Goal: Information Seeking & Learning: Find specific fact

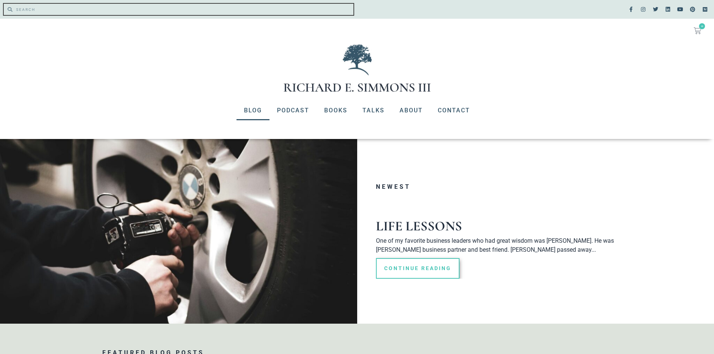
click at [45, 4] on input "Search" at bounding box center [182, 9] width 341 height 11
type input "nuggets of wisdom"
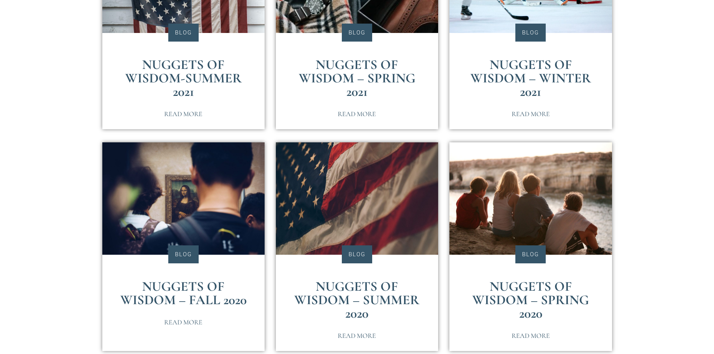
scroll to position [1387, 0]
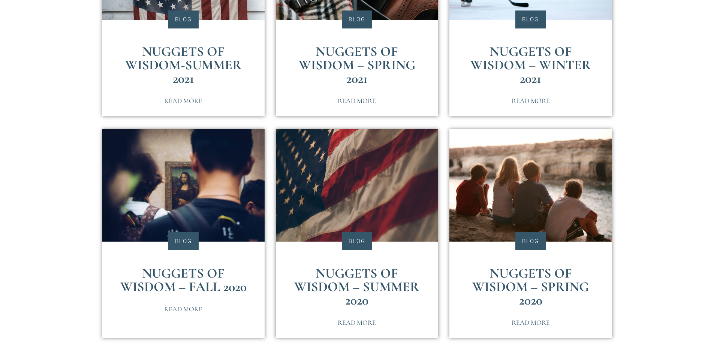
click at [197, 271] on link "Nuggets of Wisdom – Fall 2020" at bounding box center [183, 280] width 126 height 30
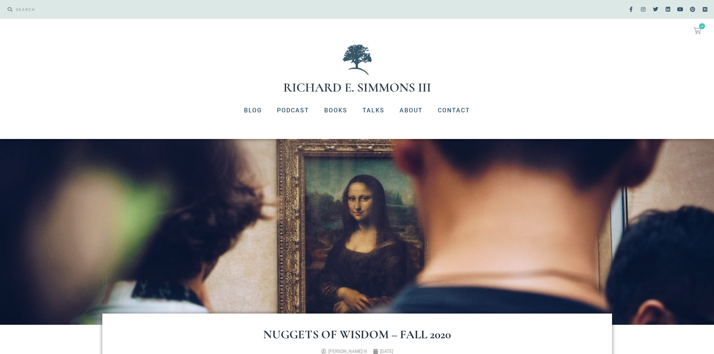
click at [581, 206] on img at bounding box center [357, 232] width 714 height 186
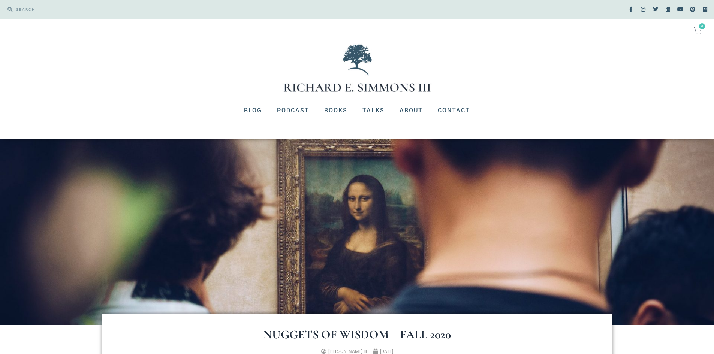
click at [581, 206] on img at bounding box center [357, 232] width 714 height 186
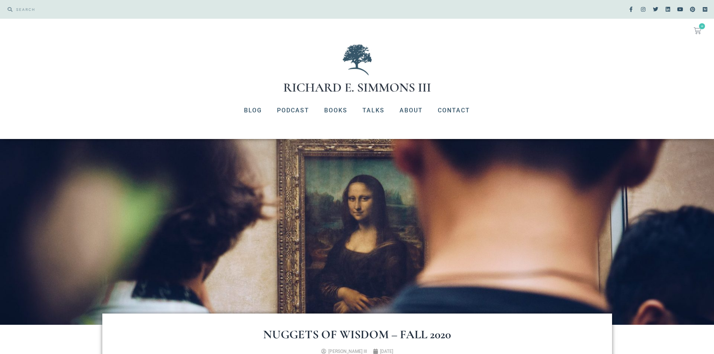
click at [581, 206] on img at bounding box center [357, 232] width 714 height 186
